Goal: Task Accomplishment & Management: Complete application form

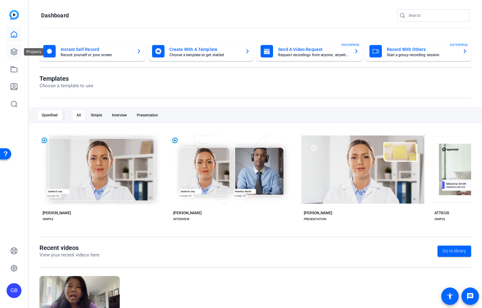
click at [17, 53] on icon at bounding box center [13, 51] width 7 height 7
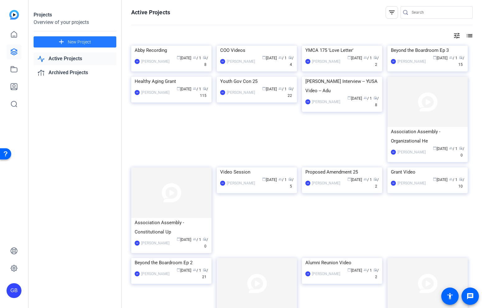
click at [91, 41] on span at bounding box center [75, 41] width 83 height 15
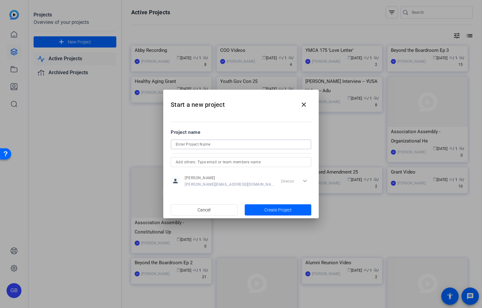
click at [214, 143] on input at bounding box center [241, 144] width 130 height 7
type input "[PERSON_NAME] Recordings"
click at [263, 209] on span "button" at bounding box center [278, 210] width 67 height 15
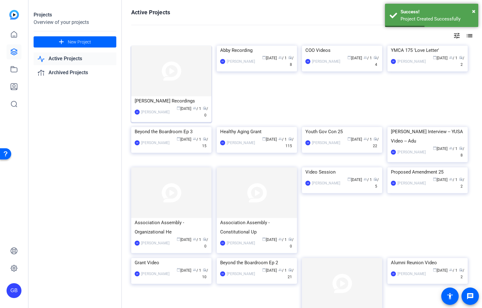
click at [177, 98] on div "[PERSON_NAME] Recordings" at bounding box center [171, 100] width 73 height 9
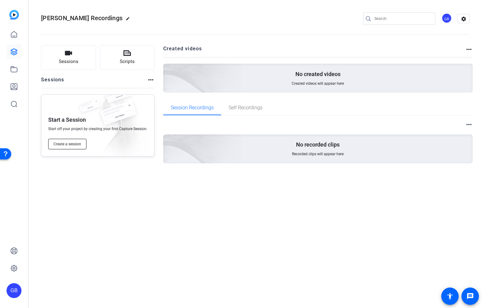
click at [78, 147] on button "Create a session" at bounding box center [67, 144] width 38 height 11
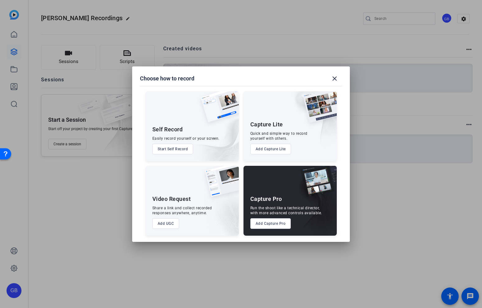
click at [269, 222] on button "Add Capture Pro" at bounding box center [270, 223] width 41 height 11
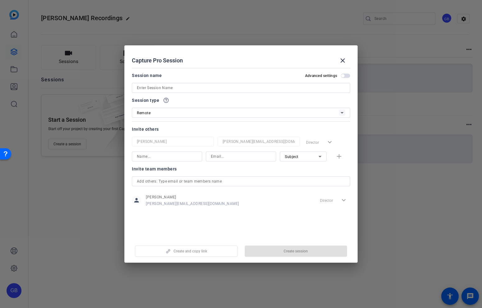
click at [253, 93] on div at bounding box center [241, 96] width 218 height 7
click at [245, 90] on input at bounding box center [241, 87] width 208 height 7
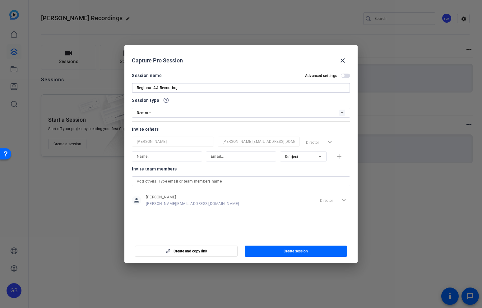
type input "Regional AA Recording"
click at [178, 154] on input at bounding box center [167, 156] width 60 height 7
type input "[PERSON_NAME]"
click at [232, 157] on input at bounding box center [241, 156] width 60 height 7
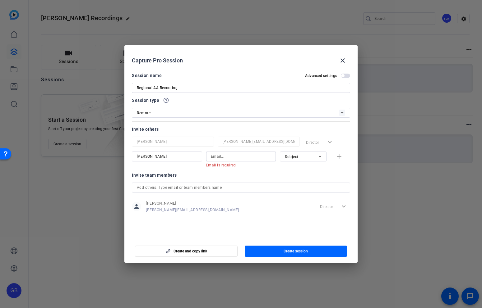
click at [225, 158] on input at bounding box center [241, 156] width 60 height 7
paste input "[PERSON_NAME][EMAIL_ADDRESS][PERSON_NAME][DOMAIN_NAME]"
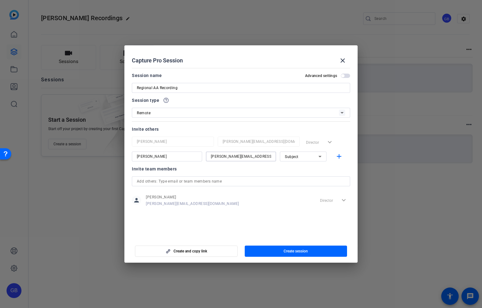
type input "[PERSON_NAME][EMAIL_ADDRESS][PERSON_NAME][DOMAIN_NAME]"
click at [305, 158] on div "Subject" at bounding box center [302, 157] width 34 height 8
click at [302, 158] on div at bounding box center [241, 154] width 482 height 308
click at [341, 154] on mat-icon "add" at bounding box center [339, 157] width 8 height 8
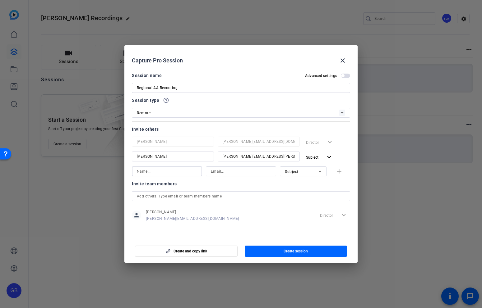
click at [170, 174] on input at bounding box center [167, 171] width 60 height 7
type input "[PERSON_NAME]"
click at [231, 173] on input at bounding box center [241, 171] width 60 height 7
paste input "[PERSON_NAME][EMAIL_ADDRESS][PERSON_NAME][DOMAIN_NAME]"
type input "[PERSON_NAME][EMAIL_ADDRESS][PERSON_NAME][DOMAIN_NAME]"
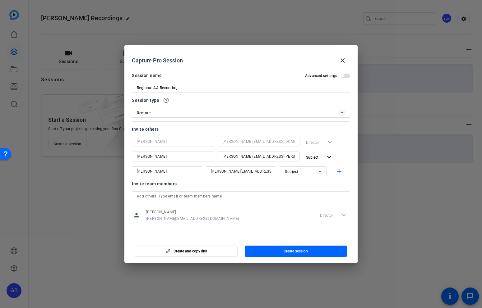
click at [177, 167] on div "[PERSON_NAME]" at bounding box center [167, 172] width 60 height 10
type input "[PERSON_NAME]"
click at [288, 174] on div "Subject" at bounding box center [302, 172] width 34 height 8
click at [286, 193] on span "Watcher" at bounding box center [292, 193] width 15 height 7
click at [337, 173] on mat-icon "add" at bounding box center [339, 172] width 8 height 8
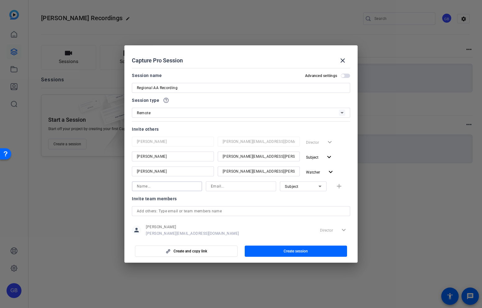
click at [169, 187] on input at bounding box center [167, 186] width 60 height 7
type input "[PERSON_NAME]"
click at [234, 185] on input at bounding box center [241, 186] width 60 height 7
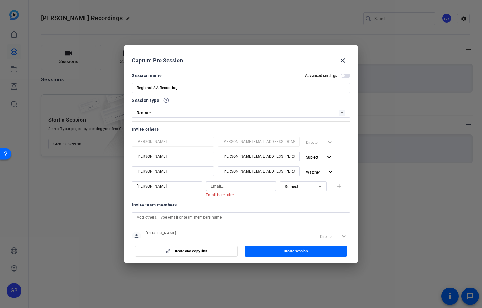
click at [231, 186] on input at bounding box center [241, 186] width 60 height 7
paste input "[PERSON_NAME][EMAIL_ADDRESS][PERSON_NAME][DOMAIN_NAME]"
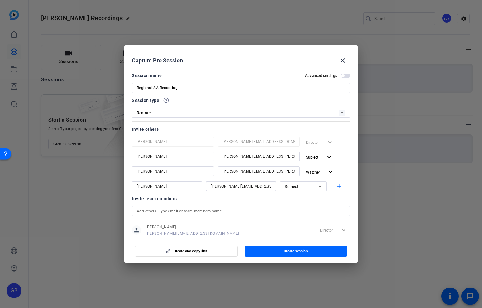
type input "[PERSON_NAME][EMAIL_ADDRESS][PERSON_NAME][DOMAIN_NAME]"
click at [295, 187] on span "Subject" at bounding box center [292, 187] width 14 height 4
click at [303, 199] on span "Collaborator" at bounding box center [296, 198] width 23 height 7
click at [294, 199] on div "Invite team members" at bounding box center [241, 198] width 218 height 7
click at [341, 190] on mat-icon "add" at bounding box center [339, 187] width 8 height 8
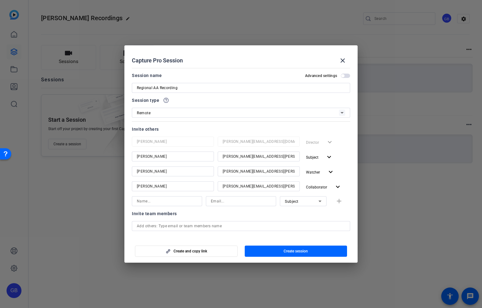
click at [258, 214] on div "Invite team members" at bounding box center [241, 213] width 218 height 7
click at [277, 251] on span "button" at bounding box center [296, 251] width 103 height 15
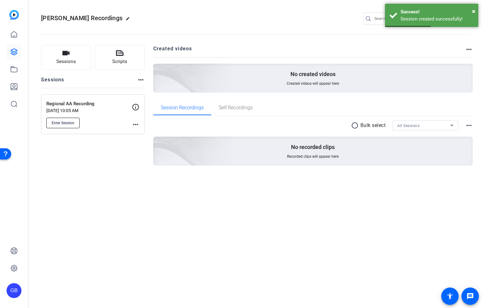
click at [60, 122] on span "Enter Session" at bounding box center [63, 123] width 23 height 5
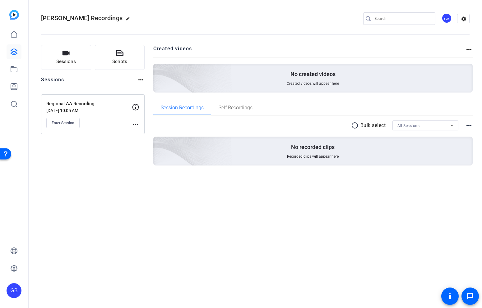
click at [127, 177] on div "Sessions Scripts Sessions more_horiz Regional AA Recording [DATE] 10:05 AM Ente…" at bounding box center [255, 115] width 453 height 156
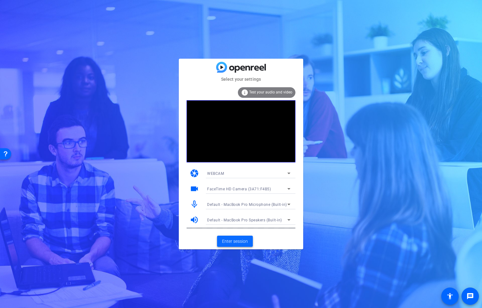
click at [247, 243] on span "Enter session" at bounding box center [235, 241] width 26 height 7
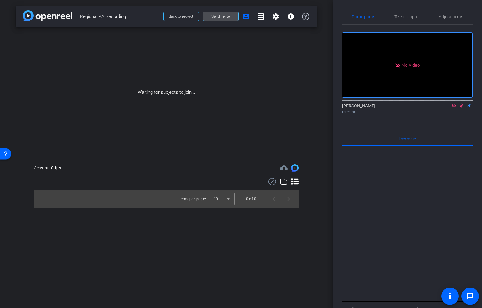
click at [215, 16] on span "Send invite" at bounding box center [220, 16] width 18 height 5
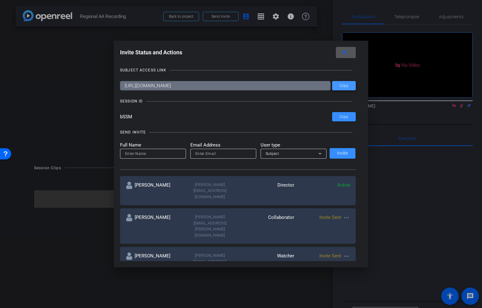
click at [344, 84] on span "Copy" at bounding box center [343, 86] width 9 height 5
click at [80, 137] on div at bounding box center [241, 154] width 482 height 308
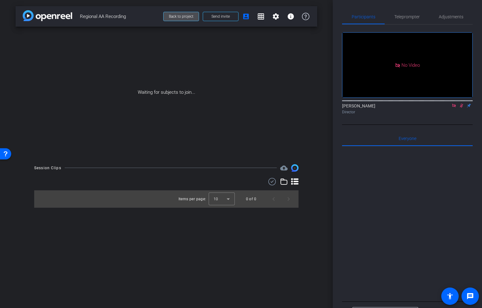
click at [192, 18] on span "Back to project" at bounding box center [181, 16] width 25 height 4
